Goal: Task Accomplishment & Management: Manage account settings

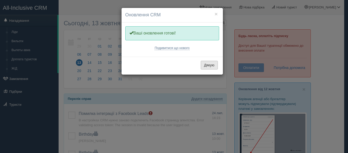
click at [211, 63] on button "Дякую" at bounding box center [209, 65] width 17 height 9
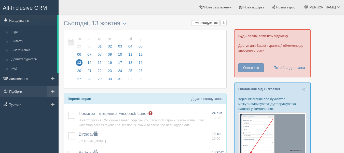
click at [24, 90] on link "Підбірки" at bounding box center [29, 91] width 59 height 11
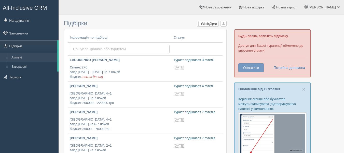
click at [94, 49] on input "text" at bounding box center [120, 49] width 100 height 9
type input "Андорра"
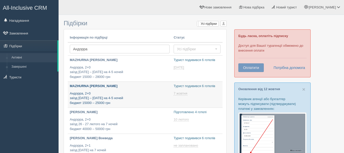
type input "2025-10-13 13:25"
type input "2025-10-13 14:40"
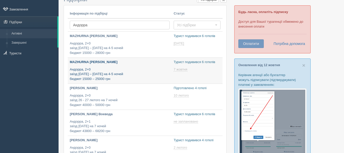
type input "2025-10-13 20:40"
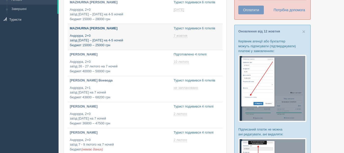
type input "2025-10-13 15:30"
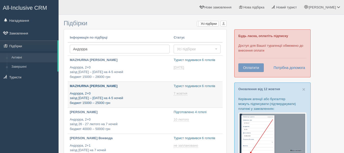
click at [102, 82] on link "MAZHURNA IRYNA Андорра, 2+0 заїзд 15 лютого – 6 березня на 4-5 ночей бюджет 150…" at bounding box center [120, 95] width 104 height 26
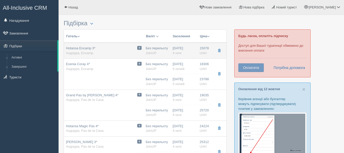
click at [115, 53] on div "0 Hotansa Encamp 3* [GEOGRAPHIC_DATA], [GEOGRAPHIC_DATA]" at bounding box center [104, 50] width 76 height 9
type input "Hotansa Encamp 3*"
type input "[URL][DOMAIN_NAME]"
type textarea "+ Отель находится в 7 минутах на автобусе от подьемника + Отличное питание, все…"
type input "Андорра"
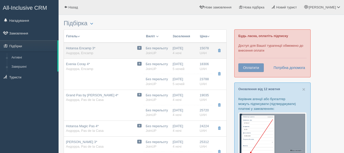
type input "Encamp"
type input "15078.00"
type input "Без перельоту"
type input "4"
type input "Standard Room / [DATE]"
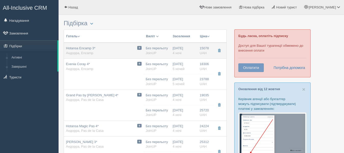
type input "Завтрак + ужин"
type input "JoinUP"
type input "[URL][DOMAIN_NAME]"
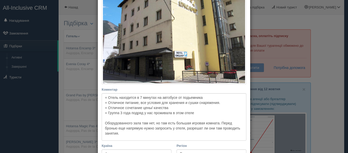
scroll to position [104, 0]
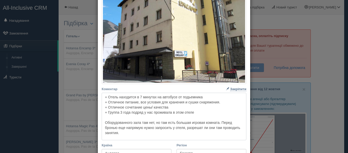
drag, startPoint x: 101, startPoint y: 98, endPoint x: 212, endPoint y: 112, distance: 112.2
click at [212, 112] on textarea "+ Отель находится в 7 минутах на автобусе от подьемника + Отличное питание, все…" at bounding box center [174, 116] width 145 height 47
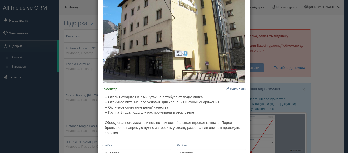
scroll to position [0, 0]
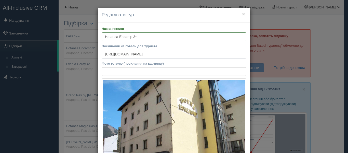
drag, startPoint x: 189, startPoint y: 53, endPoint x: 4, endPoint y: 64, distance: 184.6
click at [4, 64] on div "× Редагувати тур Назва готелю Hotansa Encamp 3* Посилання на готель для туриста…" at bounding box center [174, 76] width 348 height 153
